Goal: Feedback & Contribution: Leave review/rating

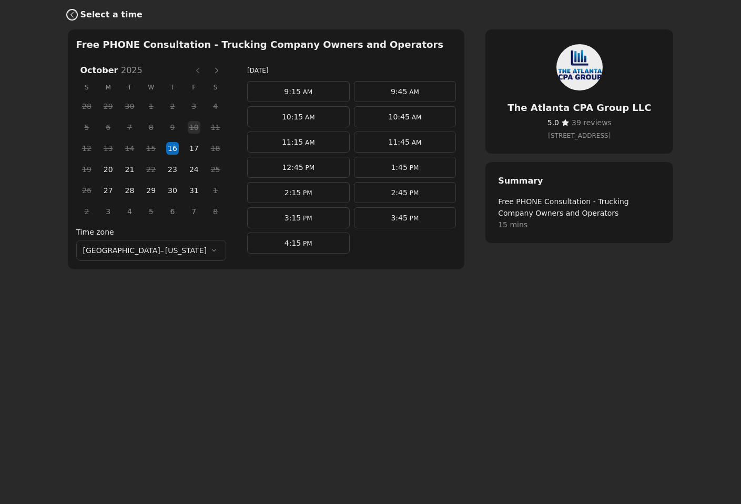
click at [69, 13] on icon "Back" at bounding box center [72, 15] width 8 height 8
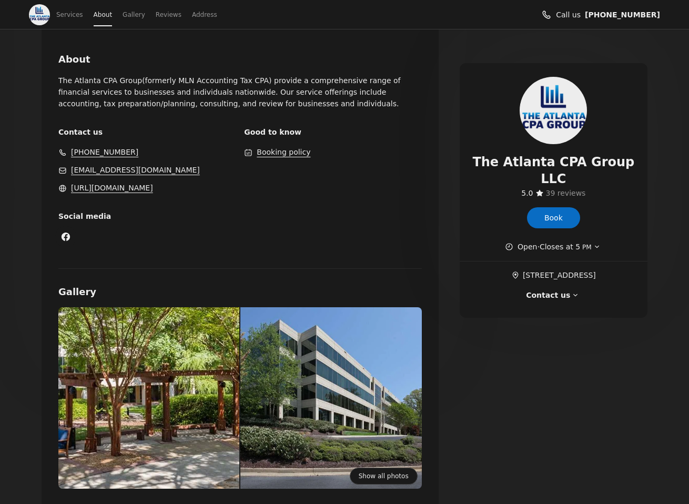
scroll to position [338, 0]
click at [571, 189] on span "39 reviews" at bounding box center [566, 193] width 40 height 8
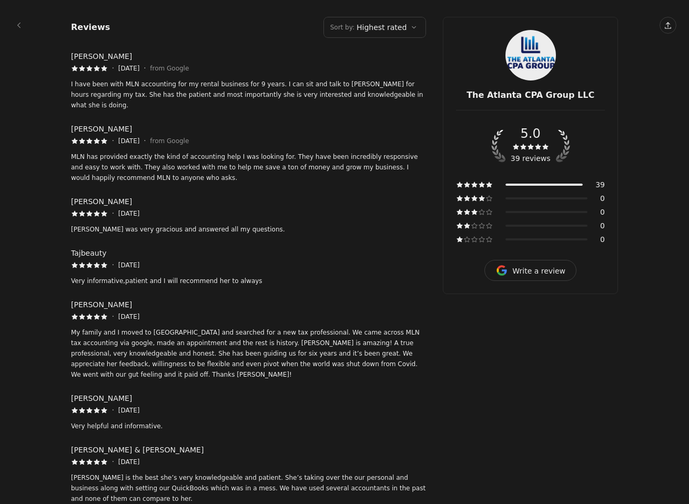
click at [553, 268] on button "Write a review" at bounding box center [530, 270] width 92 height 21
click at [536, 146] on icon "5 stars out of 5" at bounding box center [538, 147] width 6 height 6
click at [373, 23] on button "Sort by : Highest rated" at bounding box center [374, 27] width 103 height 21
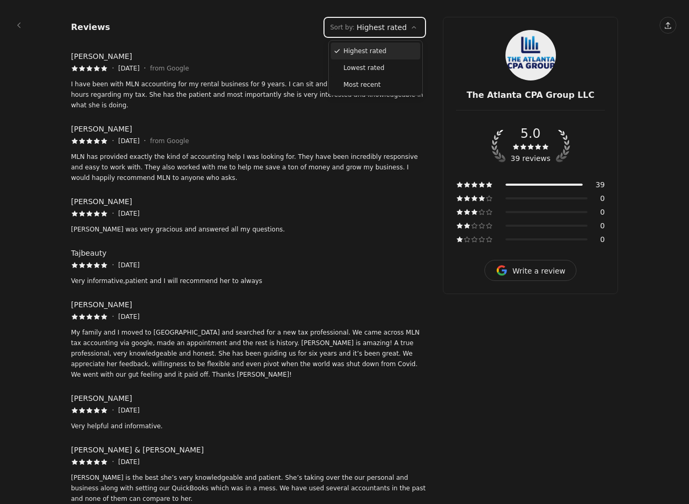
click at [370, 83] on div "Most recent" at bounding box center [379, 84] width 73 height 11
